Goal: Transaction & Acquisition: Purchase product/service

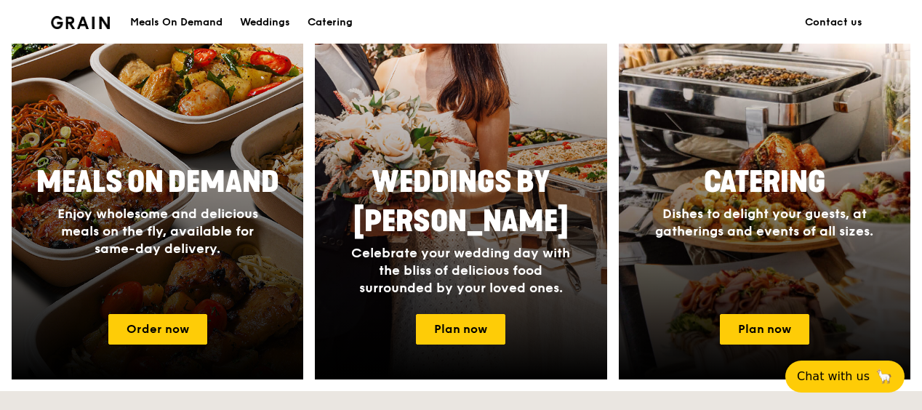
scroll to position [655, 0]
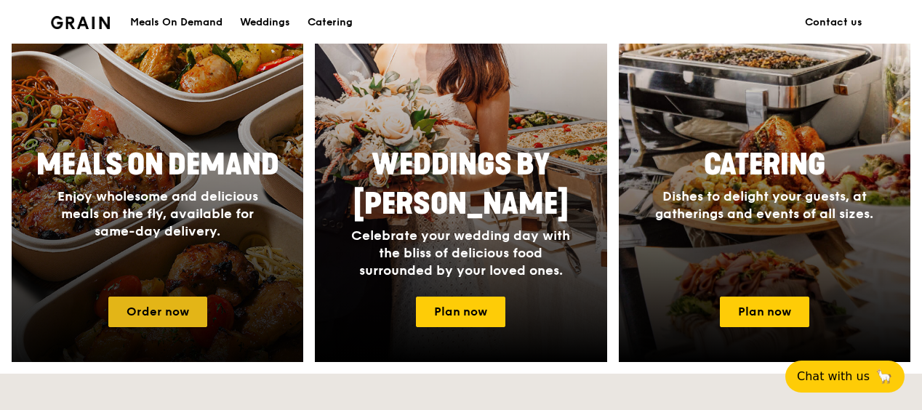
click at [132, 319] on link "Order now" at bounding box center [157, 312] width 99 height 31
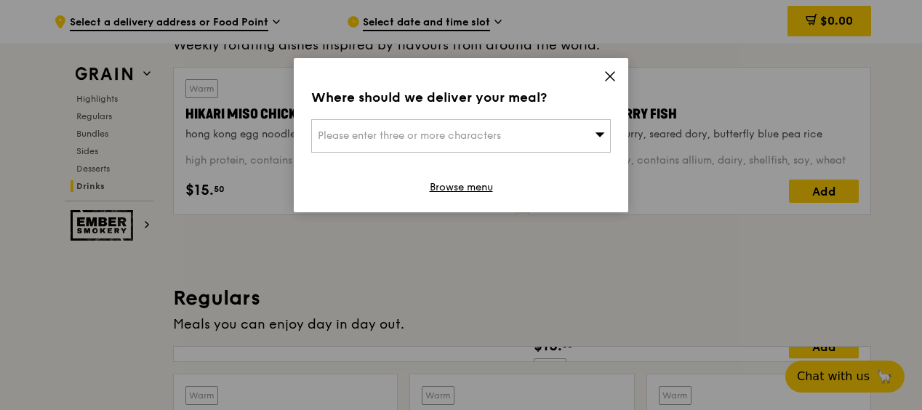
scroll to position [6169, 0]
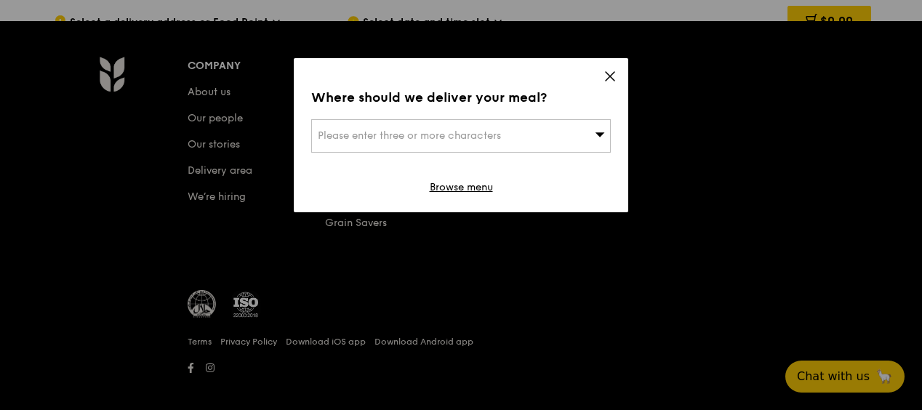
click at [537, 129] on div "Please enter three or more characters" at bounding box center [461, 135] width 300 height 33
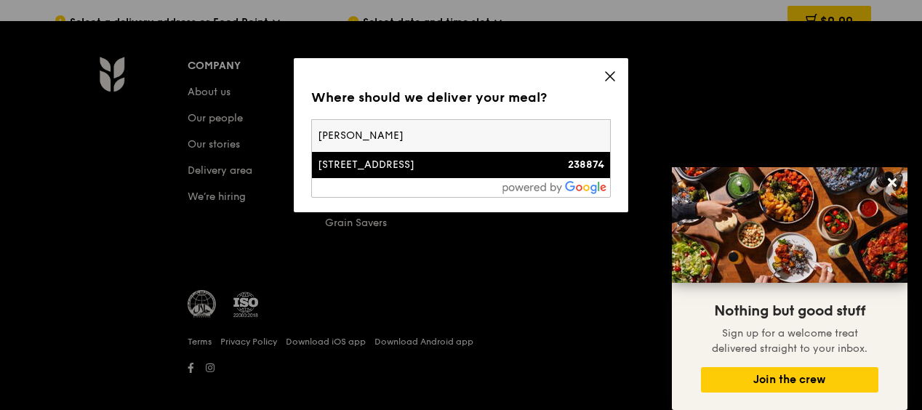
type input "[PERSON_NAME]"
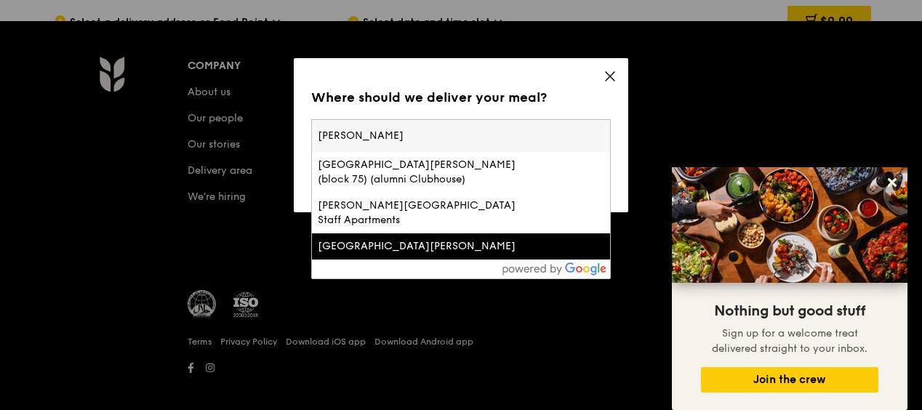
click at [412, 239] on div "[GEOGRAPHIC_DATA][PERSON_NAME]" at bounding box center [425, 246] width 215 height 15
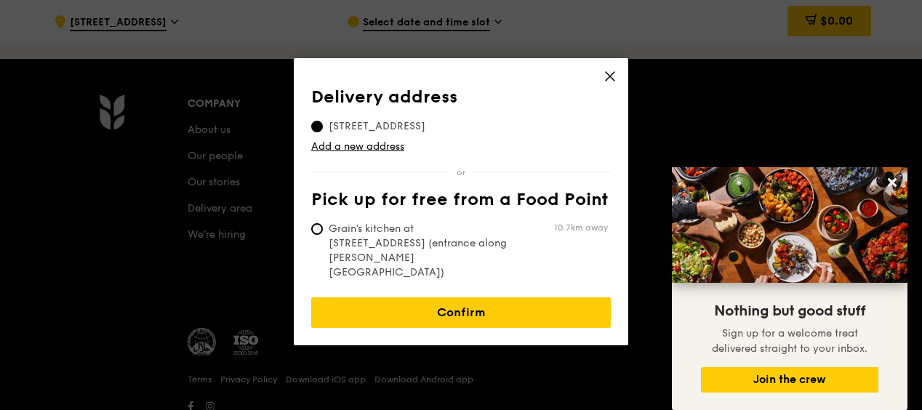
scroll to position [6221, 0]
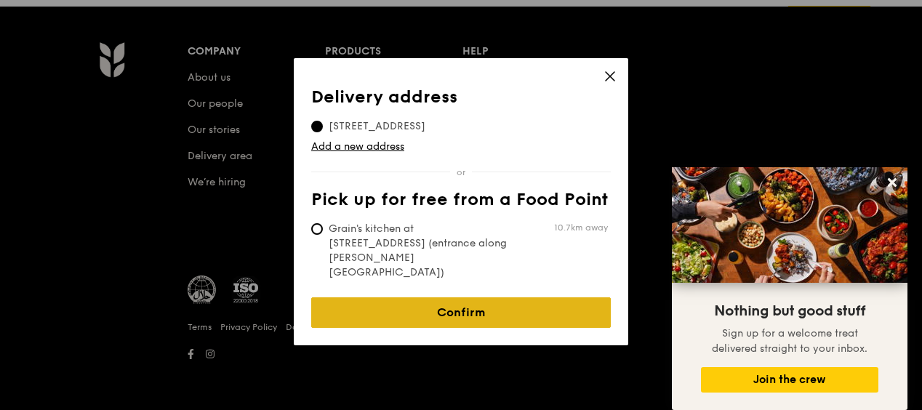
click at [435, 297] on link "Confirm" at bounding box center [461, 312] width 300 height 31
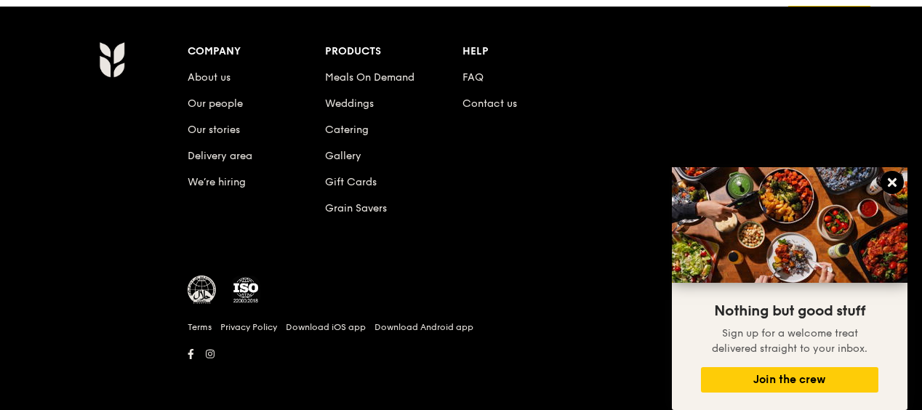
click at [887, 177] on icon at bounding box center [892, 182] width 13 height 13
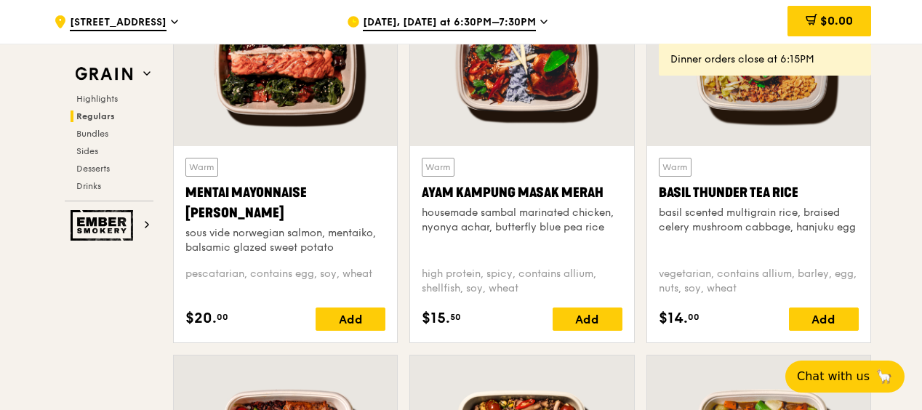
scroll to position [1270, 0]
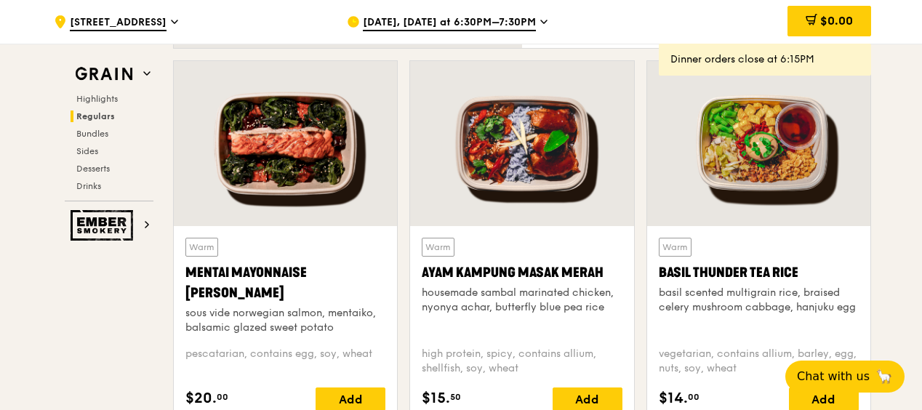
click at [471, 15] on span "[DATE], [DATE] at 6:30PM–7:30PM" at bounding box center [449, 23] width 173 height 16
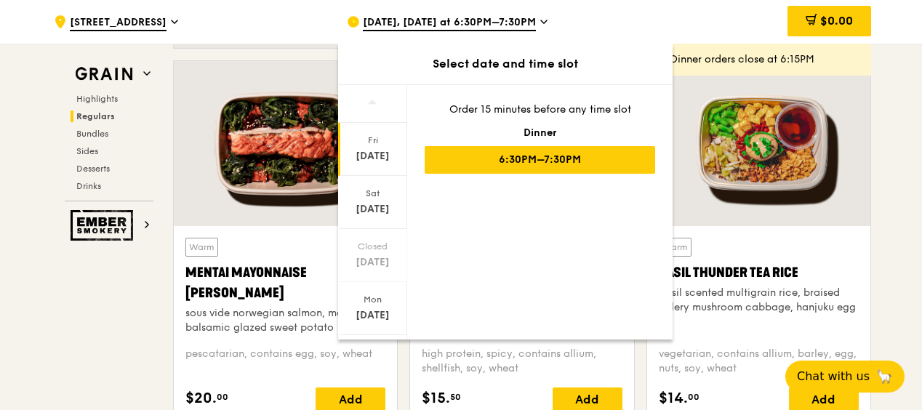
click at [405, 21] on span "[DATE], [DATE] at 6:30PM–7:30PM" at bounding box center [449, 23] width 173 height 16
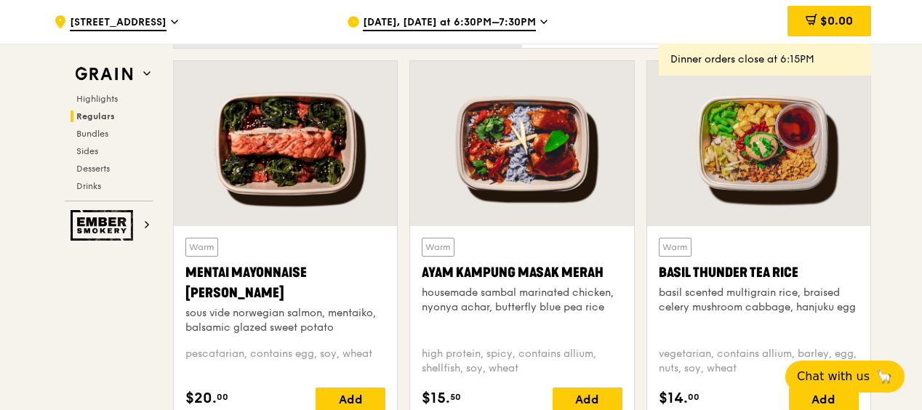
drag, startPoint x: 406, startPoint y: 22, endPoint x: 395, endPoint y: 20, distance: 11.1
click at [393, 20] on span "[DATE], [DATE] at 6:30PM–7:30PM" at bounding box center [449, 23] width 173 height 16
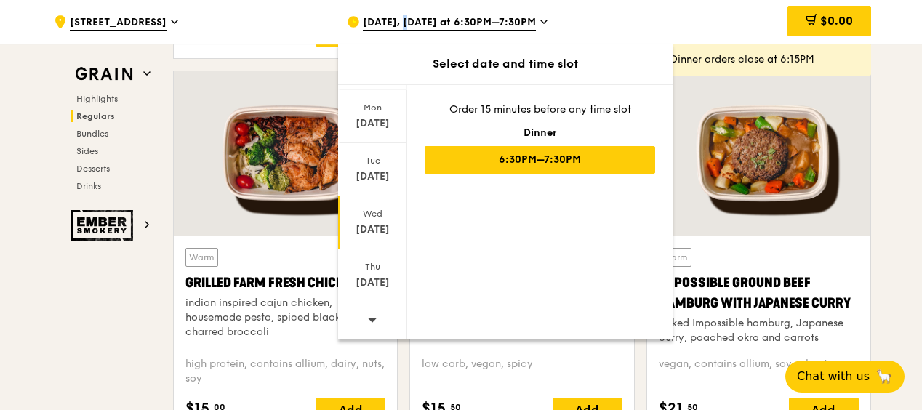
scroll to position [1998, 0]
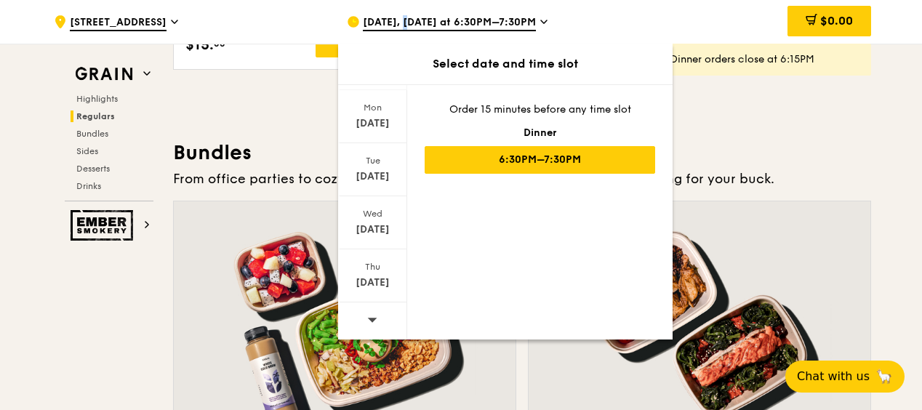
click at [375, 318] on icon at bounding box center [372, 320] width 9 height 4
click at [373, 318] on icon at bounding box center [372, 320] width 9 height 4
click at [368, 319] on icon at bounding box center [372, 320] width 9 height 4
click at [369, 321] on icon at bounding box center [372, 319] width 10 height 11
click at [367, 225] on div "[DATE]" at bounding box center [372, 230] width 65 height 15
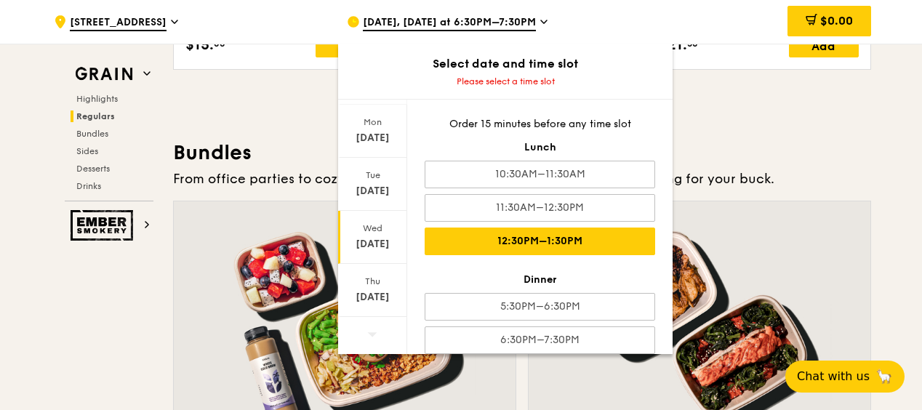
click at [577, 236] on div "12:30PM–1:30PM" at bounding box center [540, 242] width 231 height 28
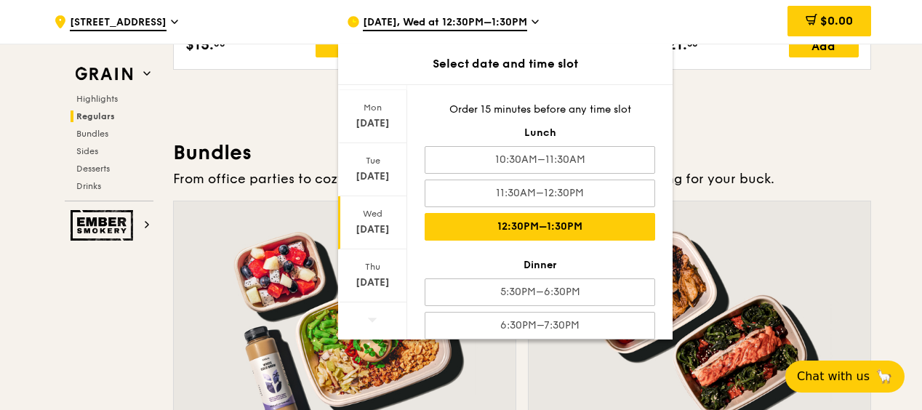
scroll to position [2013, 0]
click at [663, 66] on div "Select date and time slot" at bounding box center [505, 63] width 335 height 17
click at [644, 20] on div "$0.00" at bounding box center [754, 22] width 234 height 44
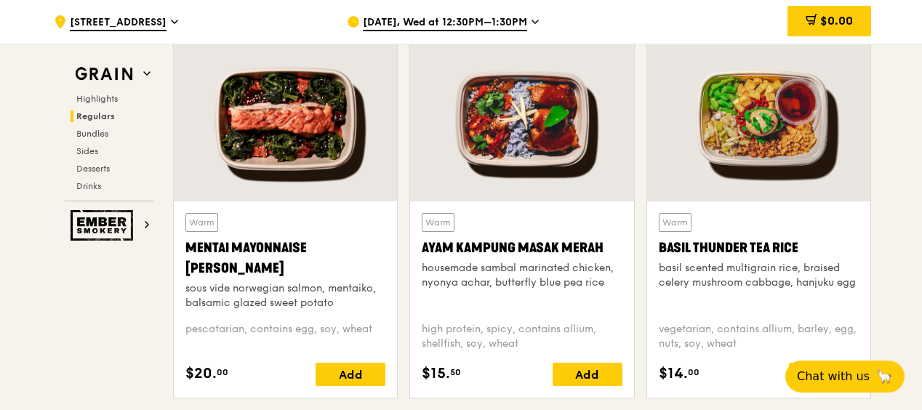
scroll to position [1382, 0]
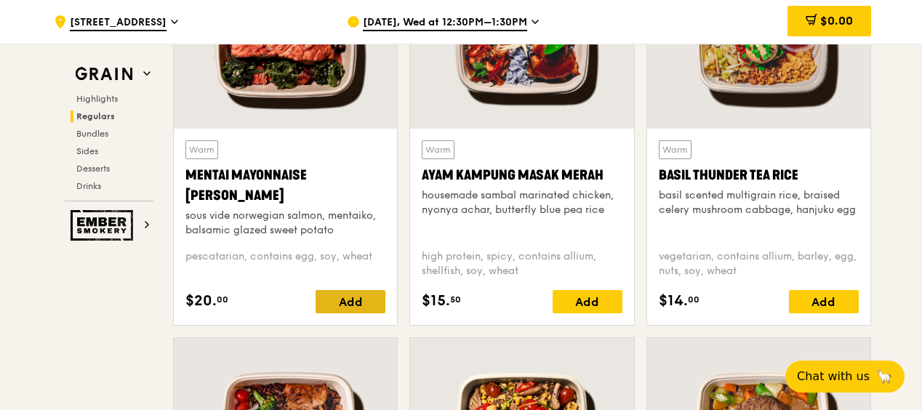
click at [339, 300] on div "Add" at bounding box center [351, 301] width 70 height 23
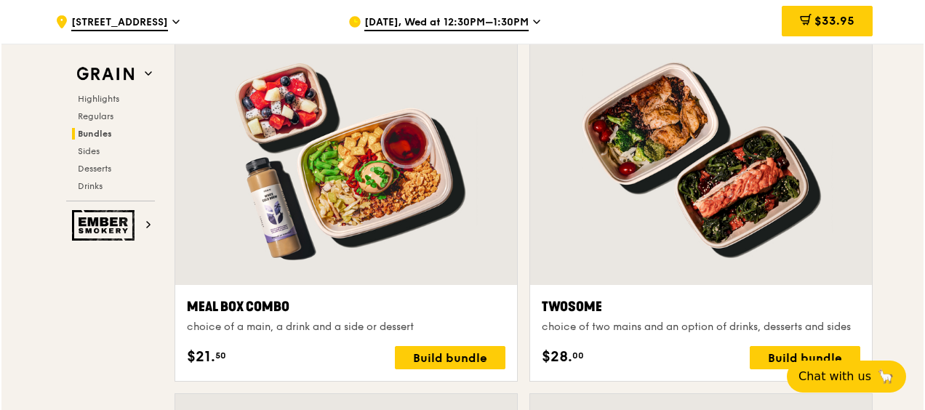
scroll to position [2184, 0]
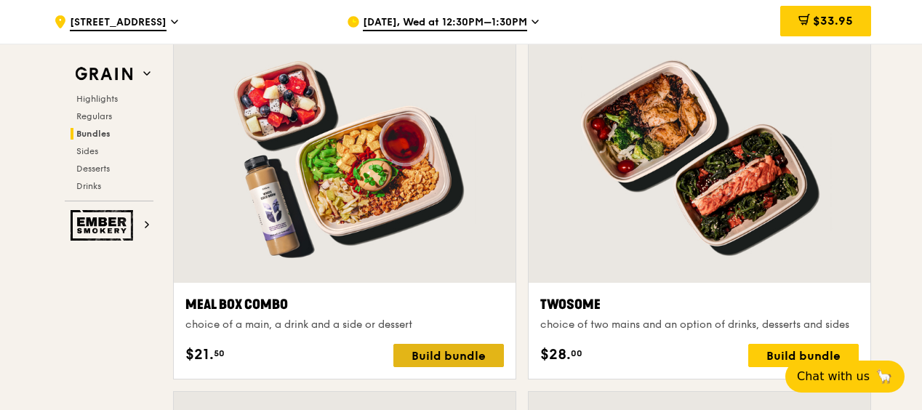
click at [422, 350] on div "Build bundle" at bounding box center [448, 355] width 111 height 23
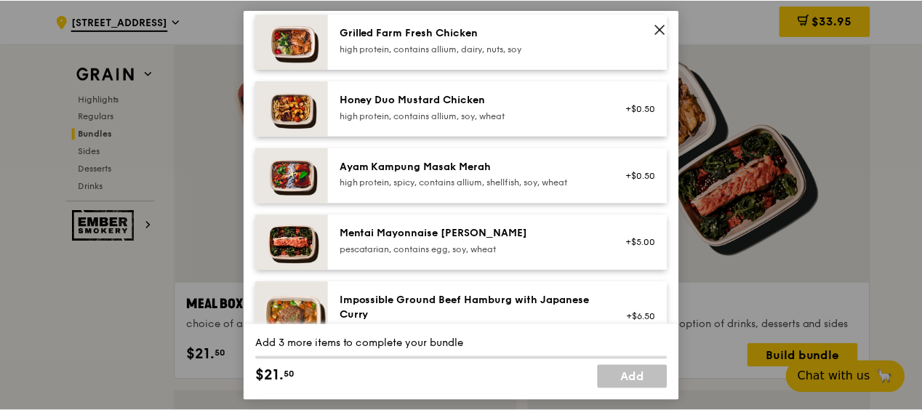
scroll to position [436, 0]
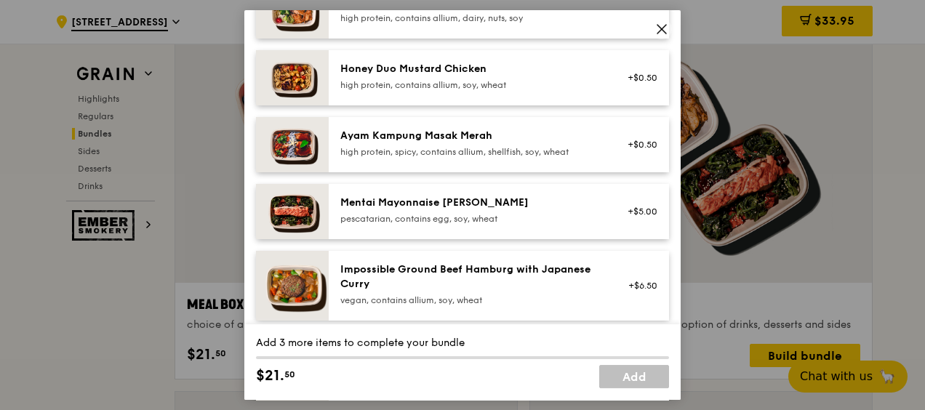
click at [660, 21] on span at bounding box center [662, 29] width 20 height 20
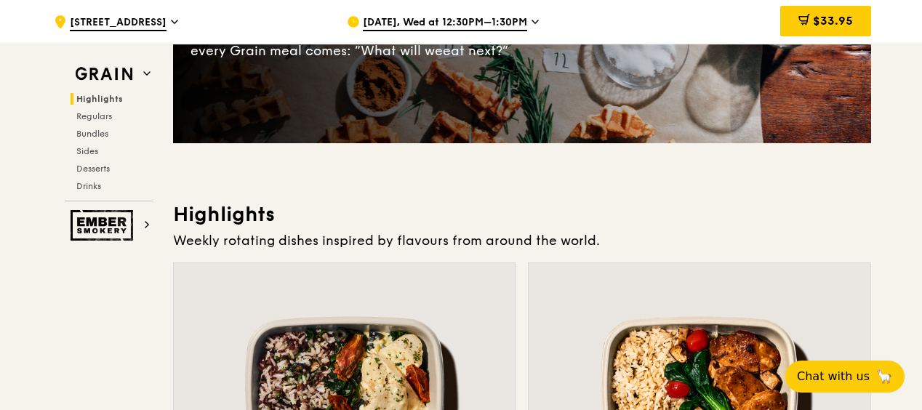
scroll to position [0, 0]
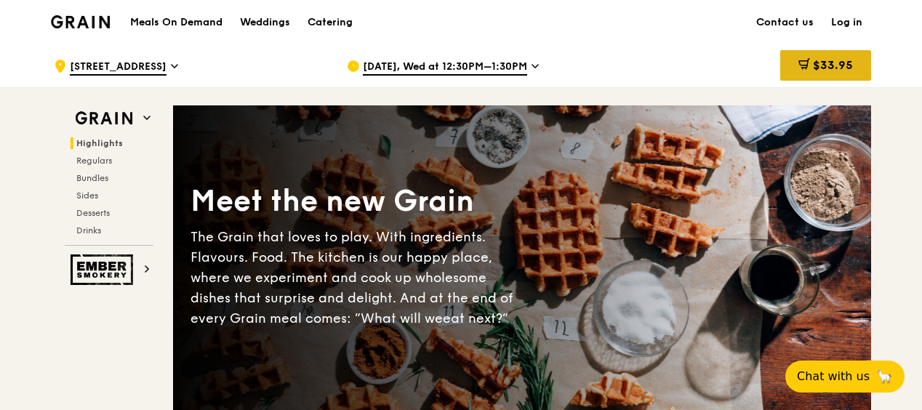
click at [813, 61] on span "$33.95" at bounding box center [833, 65] width 40 height 14
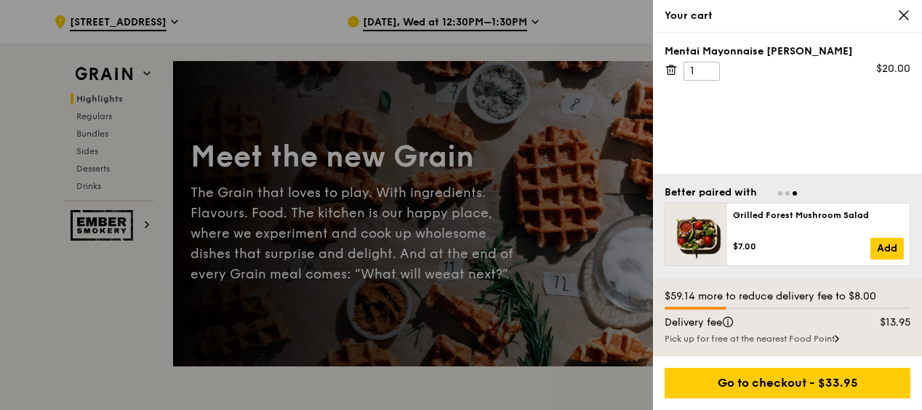
scroll to position [73, 0]
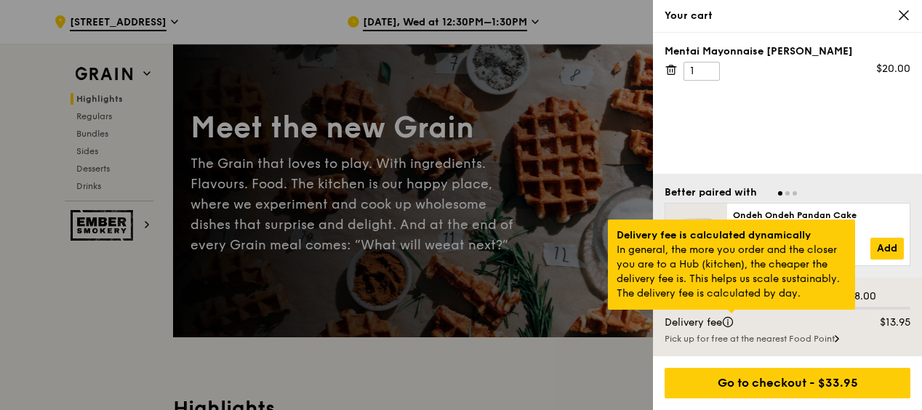
click at [733, 313] on div at bounding box center [731, 312] width 7 height 4
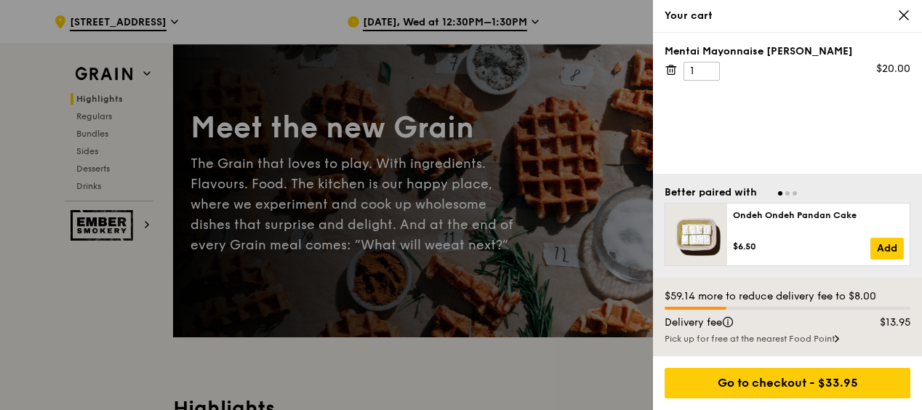
click at [907, 7] on div "Your cart" at bounding box center [787, 16] width 269 height 33
drag, startPoint x: 716, startPoint y: 70, endPoint x: 663, endPoint y: 63, distance: 52.8
click at [656, 63] on div "Mentai Mayonnaise [PERSON_NAME] 1 $20.00" at bounding box center [787, 103] width 269 height 141
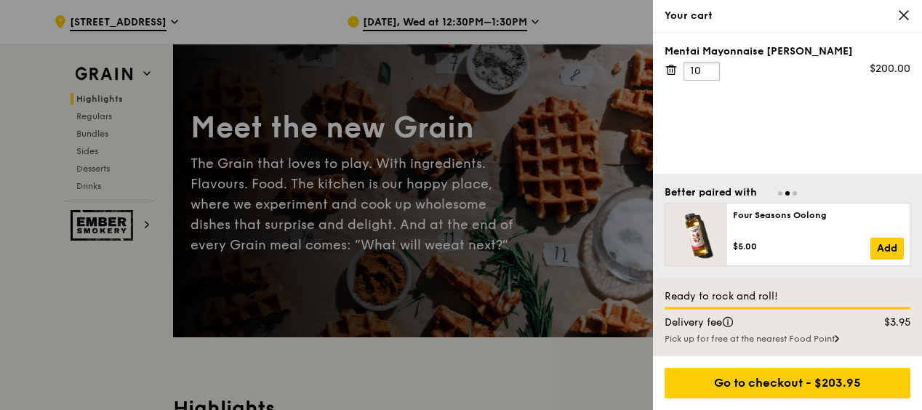
click at [701, 67] on input "10" at bounding box center [702, 71] width 36 height 19
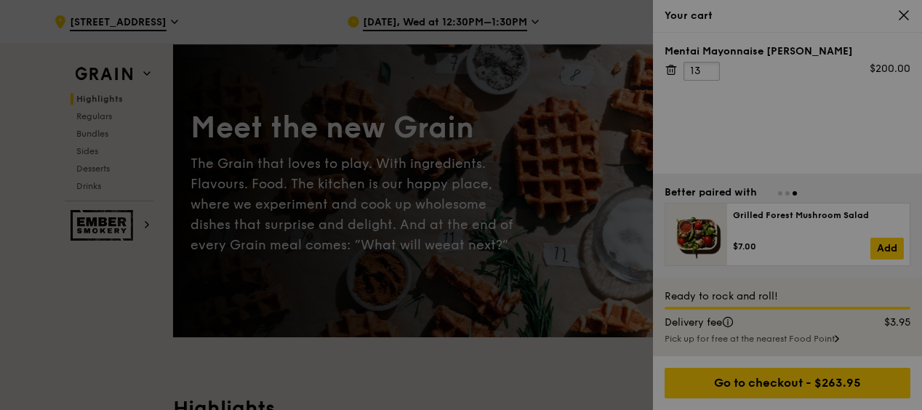
type input "13"
click at [752, 106] on div at bounding box center [461, 205] width 922 height 410
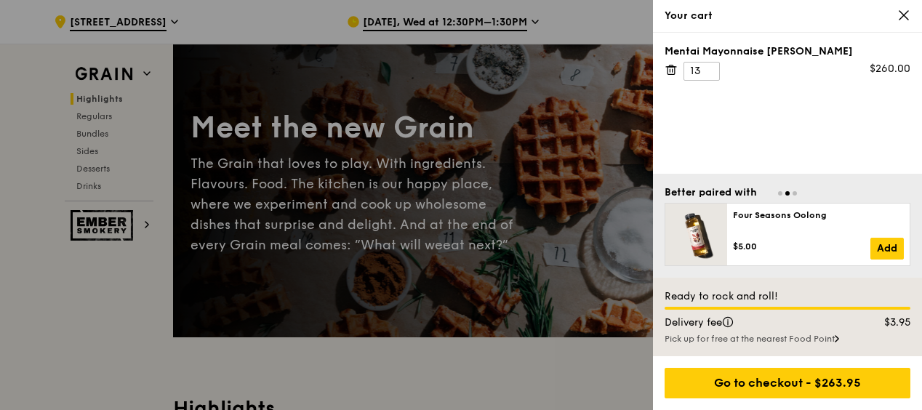
click at [736, 73] on div "Mentai Mayonnaise [PERSON_NAME] 13 $260.00" at bounding box center [788, 62] width 246 height 36
drag, startPoint x: 742, startPoint y: 46, endPoint x: 784, endPoint y: 46, distance: 42.2
click at [785, 46] on div "Mentai Mayonnaise [PERSON_NAME]" at bounding box center [788, 51] width 246 height 15
click at [787, 46] on div "Mentai Mayonnaise [PERSON_NAME]" at bounding box center [788, 51] width 246 height 15
click at [791, 49] on div "Mentai Mayonnaise [PERSON_NAME]" at bounding box center [788, 51] width 246 height 15
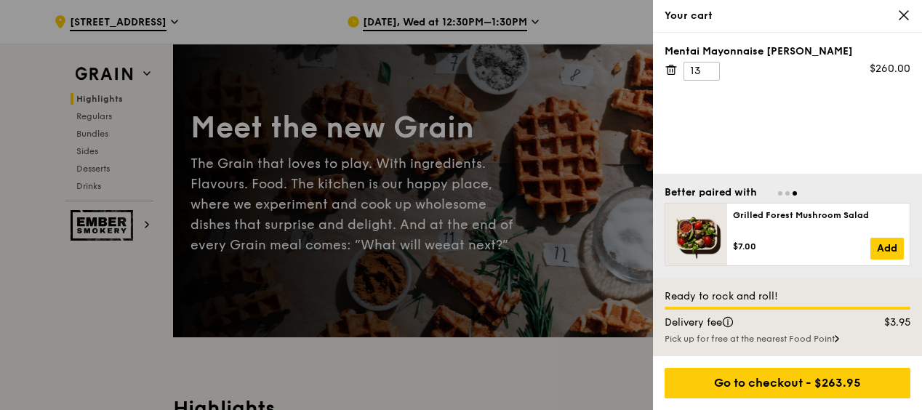
click at [798, 48] on div "Mentai Mayonnaise [PERSON_NAME]" at bounding box center [788, 51] width 246 height 15
drag, startPoint x: 798, startPoint y: 49, endPoint x: 828, endPoint y: 49, distance: 29.8
click at [828, 48] on div "Mentai Mayonnaise [PERSON_NAME]" at bounding box center [788, 51] width 246 height 15
click at [829, 48] on div "Mentai Mayonnaise [PERSON_NAME]" at bounding box center [788, 51] width 246 height 15
click at [833, 49] on div "Mentai Mayonnaise [PERSON_NAME]" at bounding box center [788, 51] width 246 height 15
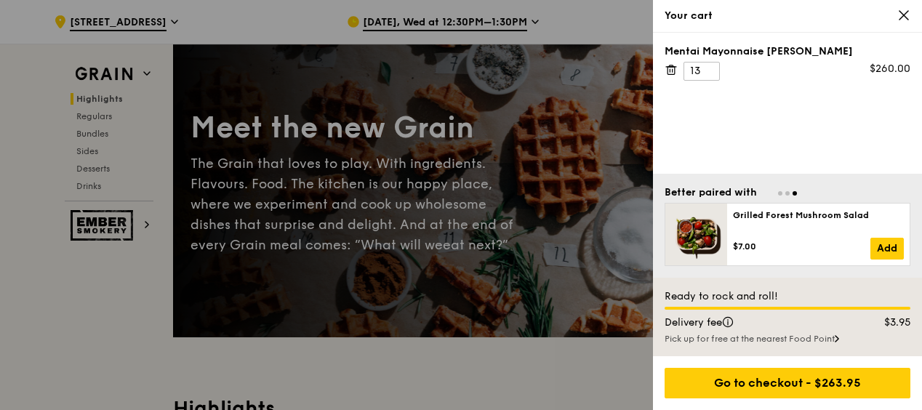
click at [766, 51] on div "Mentai Mayonnaise [PERSON_NAME]" at bounding box center [788, 51] width 246 height 15
click at [705, 52] on div "Mentai Mayonnaise [PERSON_NAME]" at bounding box center [788, 51] width 246 height 15
drag, startPoint x: 668, startPoint y: 50, endPoint x: 781, endPoint y: 49, distance: 113.5
click at [781, 48] on div "Mentai Mayonnaise [PERSON_NAME]" at bounding box center [788, 51] width 246 height 15
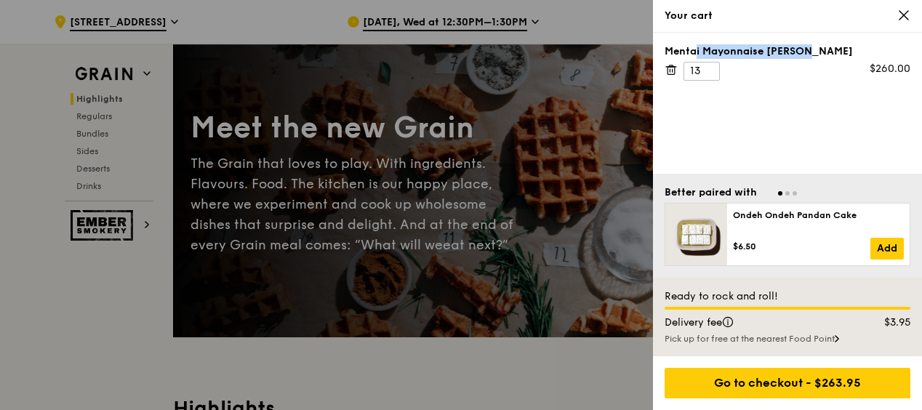
click at [805, 51] on div "Mentai Mayonnaise [PERSON_NAME]" at bounding box center [788, 51] width 246 height 15
click at [823, 51] on div "Mentai Mayonnaise [PERSON_NAME]" at bounding box center [788, 51] width 246 height 15
click at [826, 51] on div "Mentai Mayonnaise [PERSON_NAME]" at bounding box center [788, 51] width 246 height 15
drag, startPoint x: 830, startPoint y: 51, endPoint x: 756, endPoint y: 52, distance: 74.2
click at [756, 51] on div "Mentai Mayonnaise [PERSON_NAME]" at bounding box center [788, 51] width 246 height 15
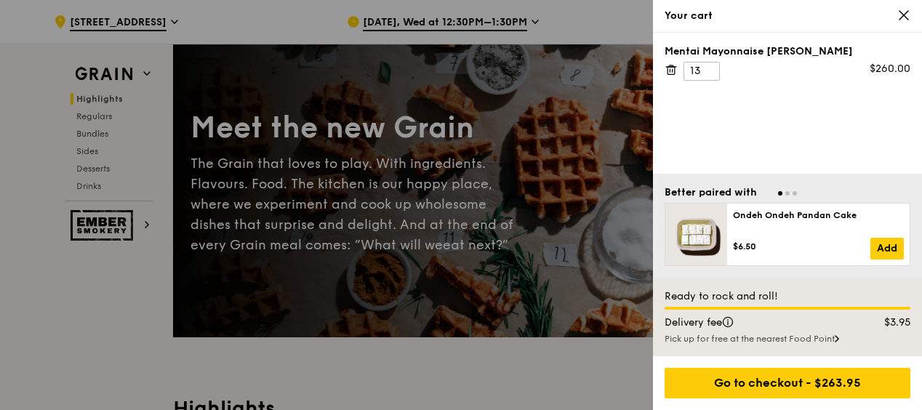
click at [755, 51] on div "Mentai Mayonnaise [PERSON_NAME]" at bounding box center [788, 51] width 246 height 15
click at [743, 52] on div "Mentai Mayonnaise [PERSON_NAME]" at bounding box center [788, 51] width 246 height 15
click at [740, 48] on div "Mentai Mayonnaise [PERSON_NAME]" at bounding box center [788, 51] width 246 height 15
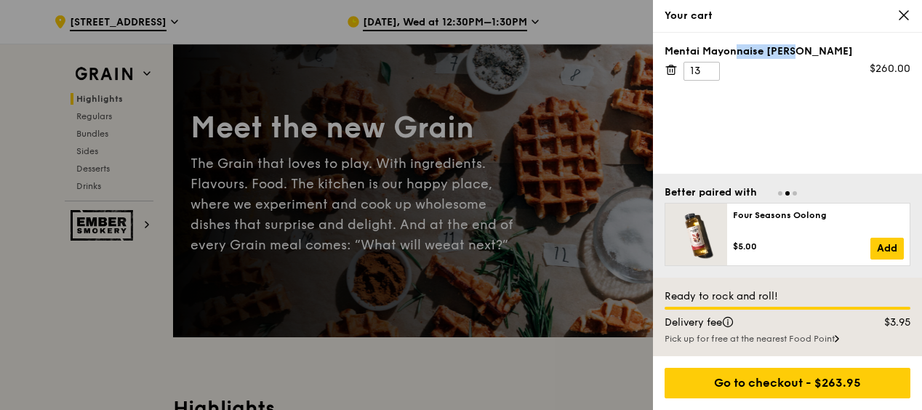
click at [785, 47] on div "Mentai Mayonnaise [PERSON_NAME]" at bounding box center [788, 51] width 246 height 15
click at [901, 17] on icon at bounding box center [904, 15] width 9 height 9
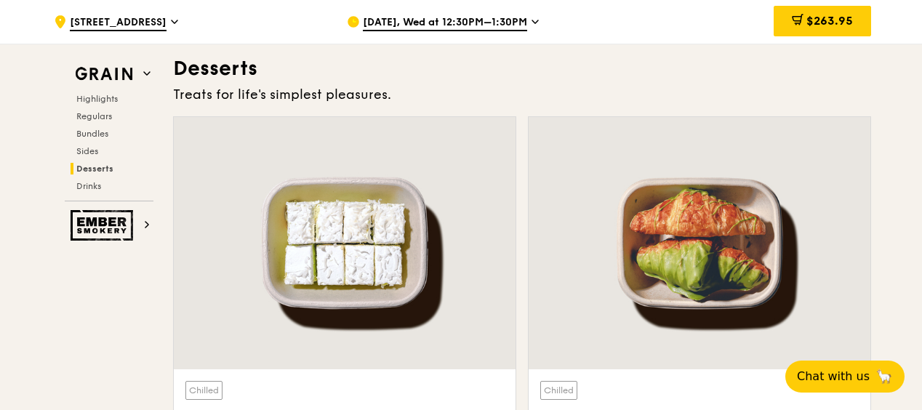
scroll to position [4368, 0]
